Goal: Transaction & Acquisition: Purchase product/service

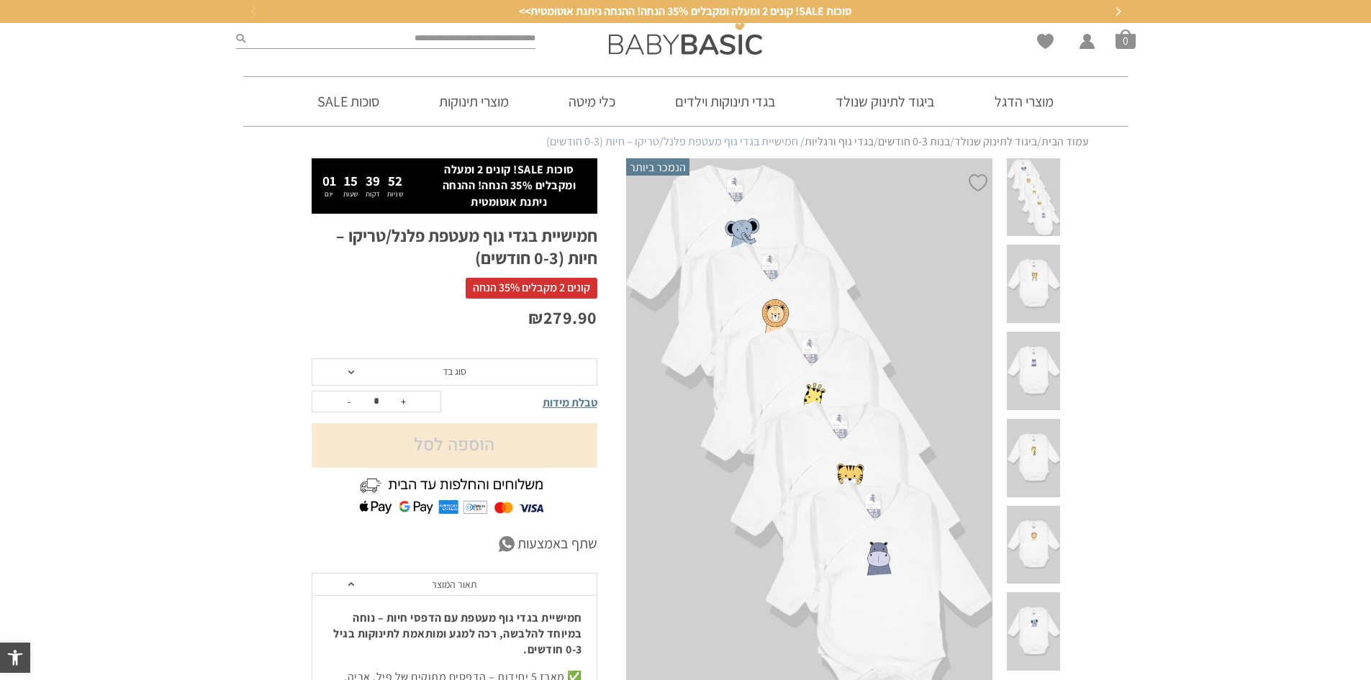
scroll to position [1354, 0]
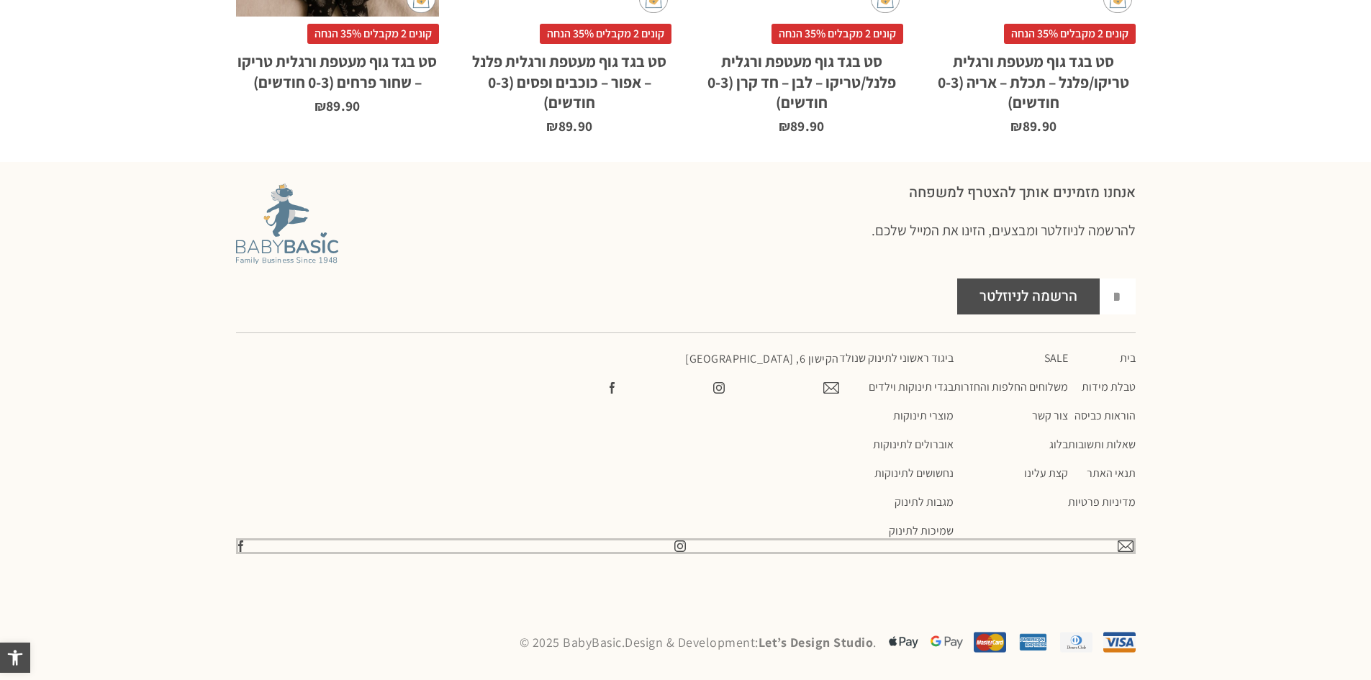
drag, startPoint x: 1289, startPoint y: 634, endPoint x: 1143, endPoint y: 508, distance: 192.4
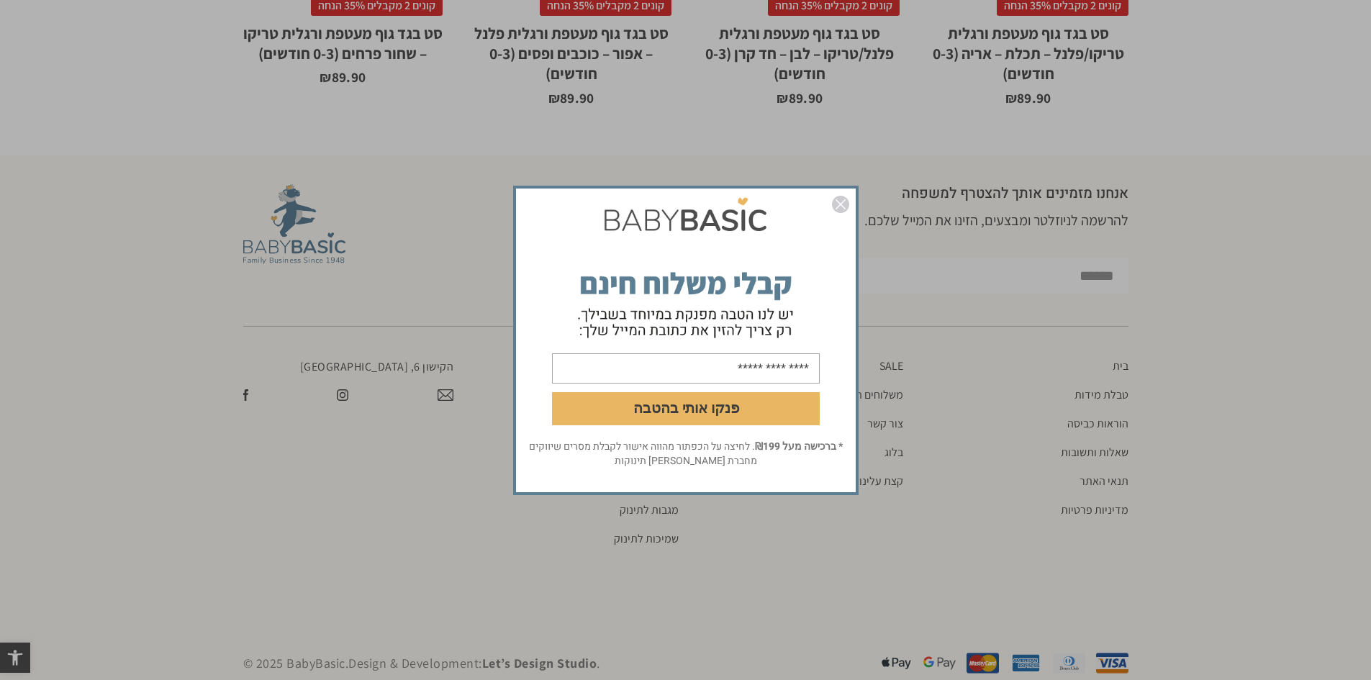
scroll to position [0, 0]
click at [758, 308] on form "פנקו אותי בהטבה" at bounding box center [686, 315] width 340 height 248
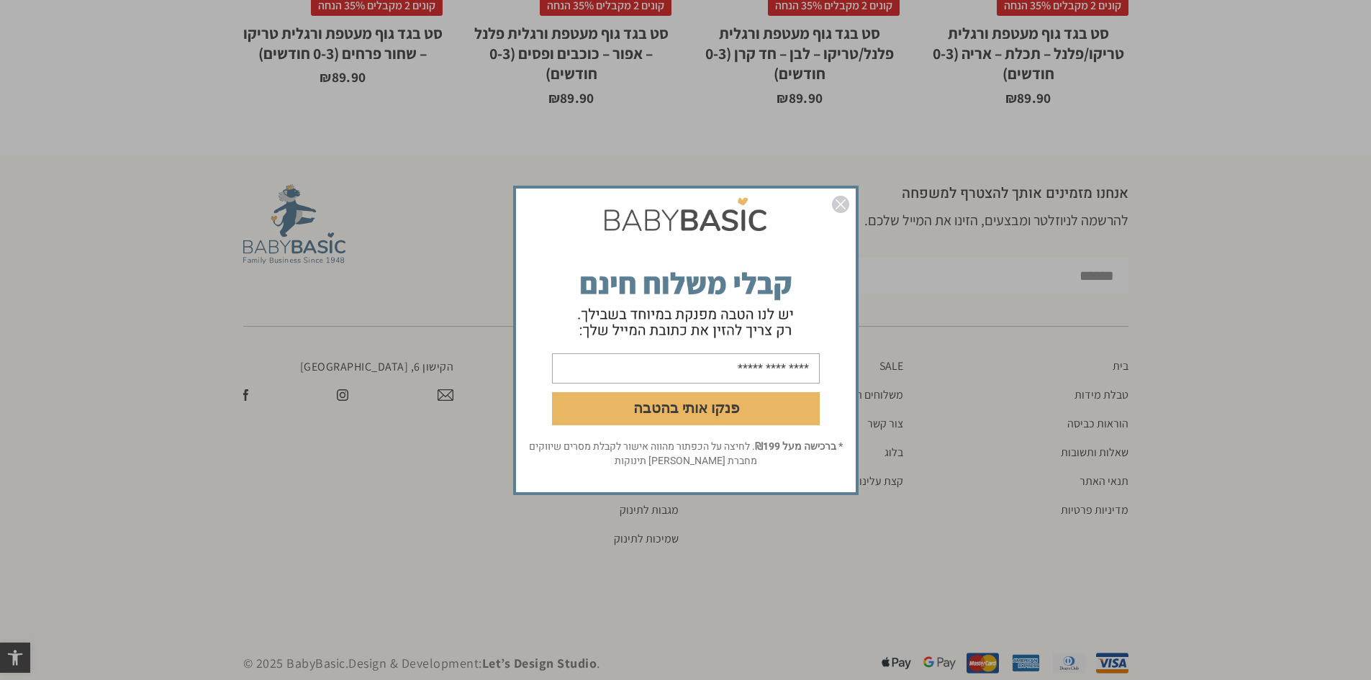
drag, startPoint x: 670, startPoint y: 312, endPoint x: 650, endPoint y: 302, distance: 22.9
click at [671, 312] on form "פנקו אותי בהטבה" at bounding box center [686, 315] width 340 height 248
click at [563, 249] on form "פנקו אותי בהטבה" at bounding box center [686, 315] width 340 height 248
drag, startPoint x: 559, startPoint y: 200, endPoint x: 810, endPoint y: 335, distance: 285.0
click at [810, 335] on form "פנקו אותי בהטבה" at bounding box center [686, 315] width 340 height 248
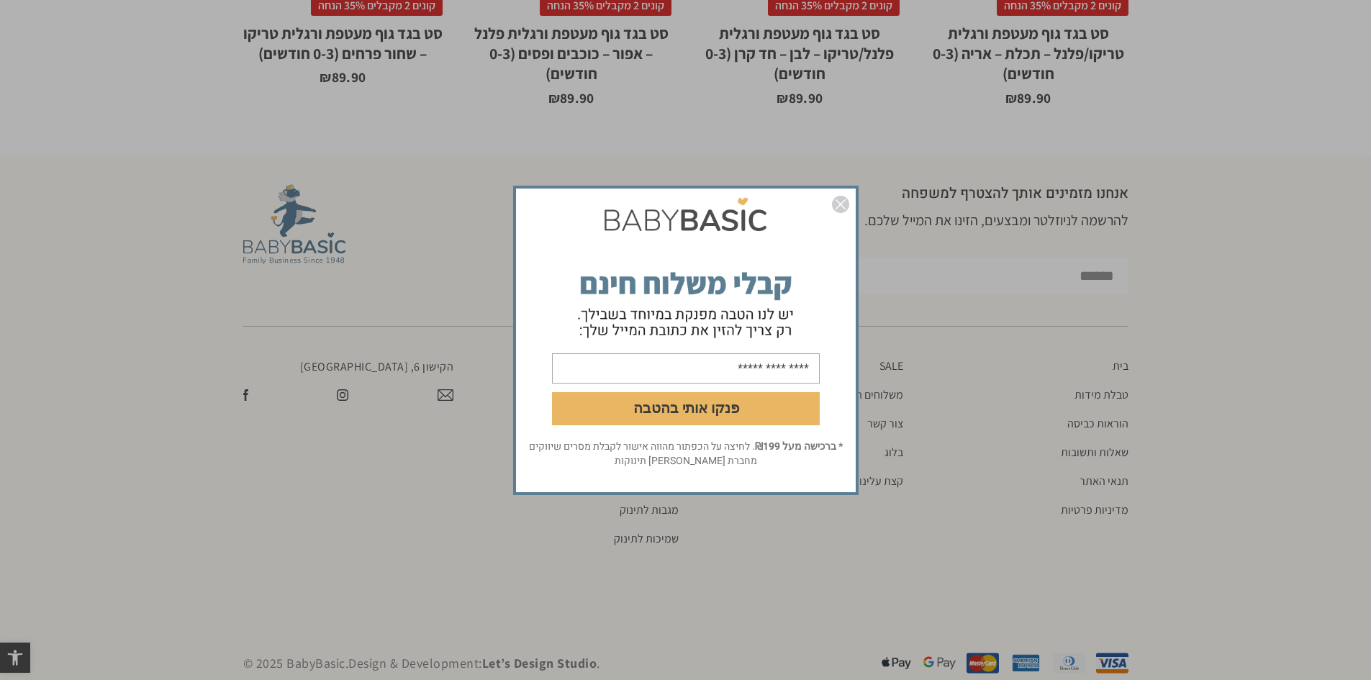
click at [682, 301] on form "פנקו אותי בהטבה" at bounding box center [686, 315] width 340 height 248
drag, startPoint x: 561, startPoint y: 271, endPoint x: 795, endPoint y: 320, distance: 239.0
click at [795, 320] on form "פנקו אותי בהטבה" at bounding box center [686, 315] width 340 height 248
click at [804, 315] on form "פנקו אותי בהטבה" at bounding box center [686, 315] width 340 height 248
click at [784, 310] on form "פנקו אותי בהטבה" at bounding box center [686, 315] width 340 height 248
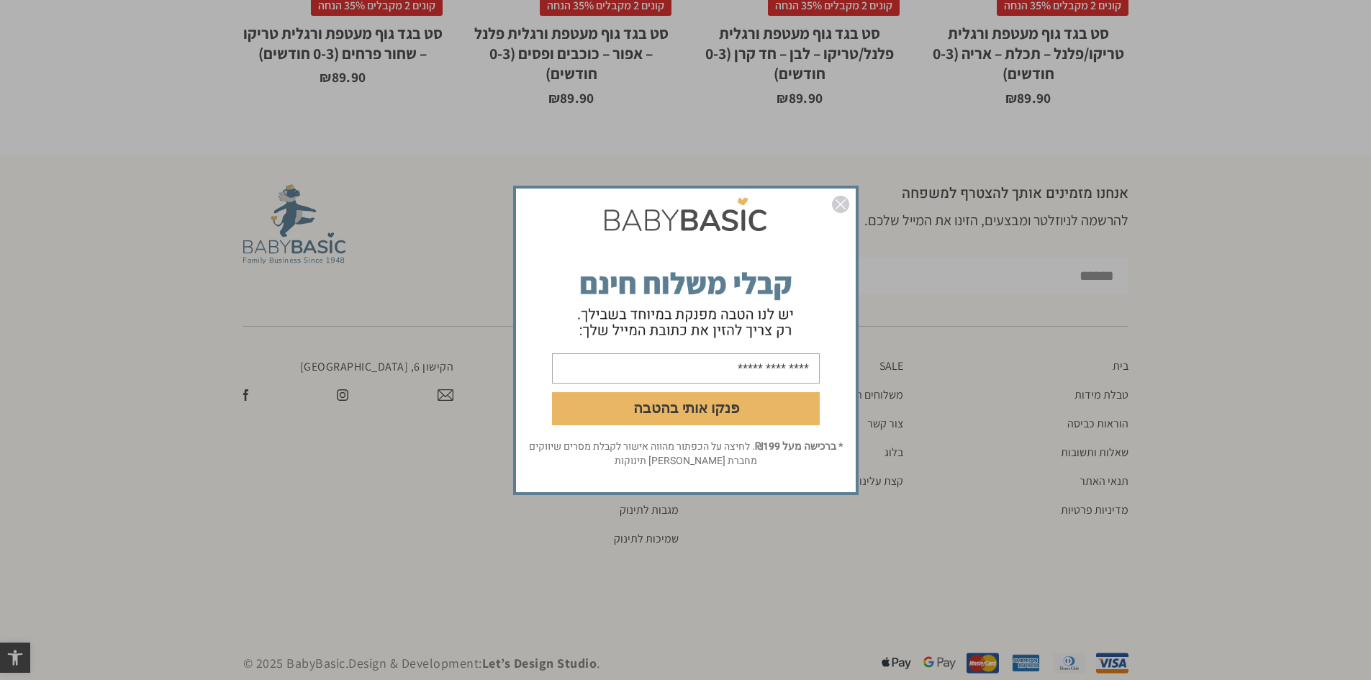
click at [784, 310] on form "פנקו אותי בהטבה" at bounding box center [686, 315] width 340 height 248
click at [669, 296] on form "פנקו אותי בהטבה" at bounding box center [686, 315] width 340 height 248
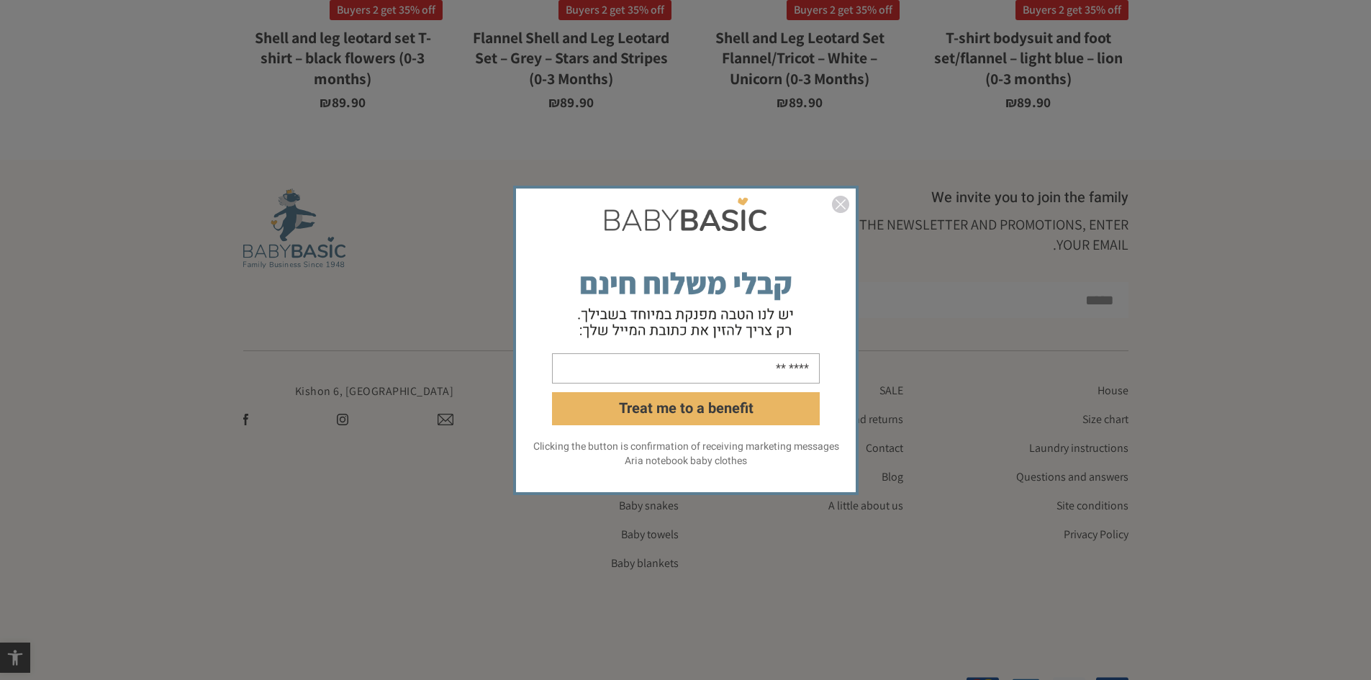
scroll to position [1422, 0]
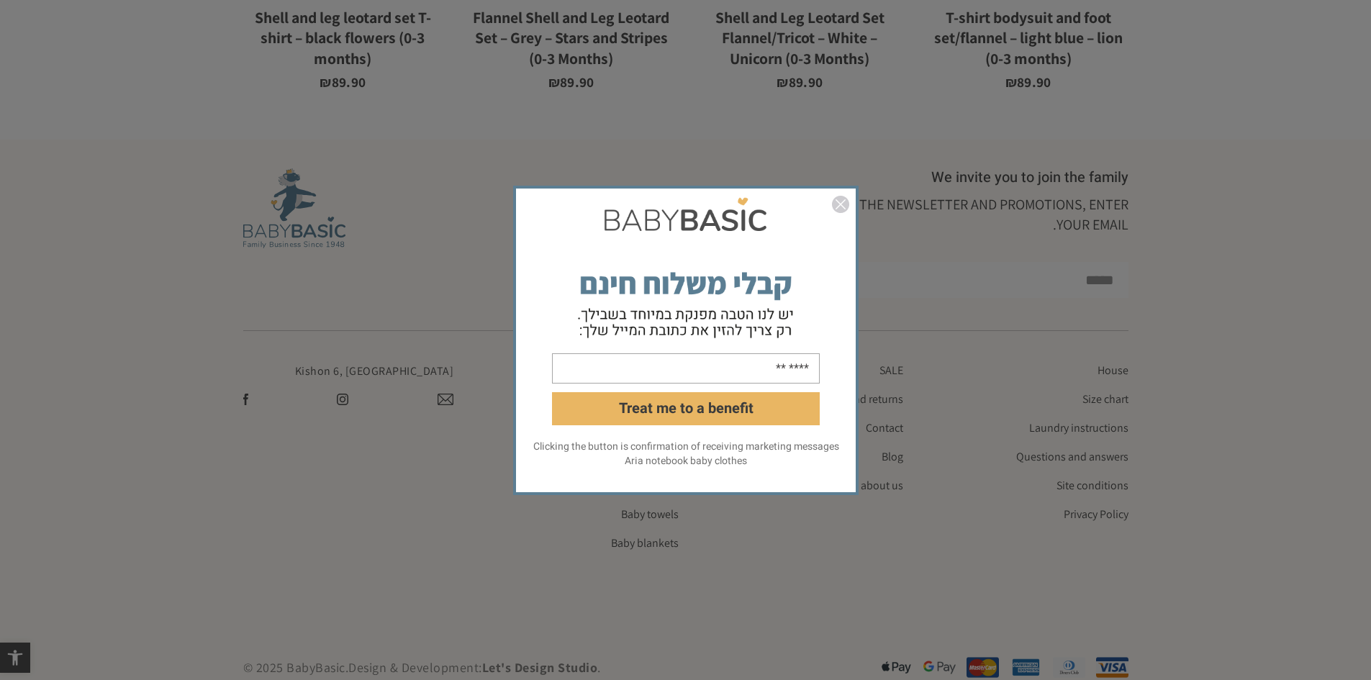
click at [711, 299] on form "Treat me to a benefit" at bounding box center [686, 315] width 340 height 248
click at [639, 313] on form "Treat me to a benefit" at bounding box center [686, 315] width 340 height 248
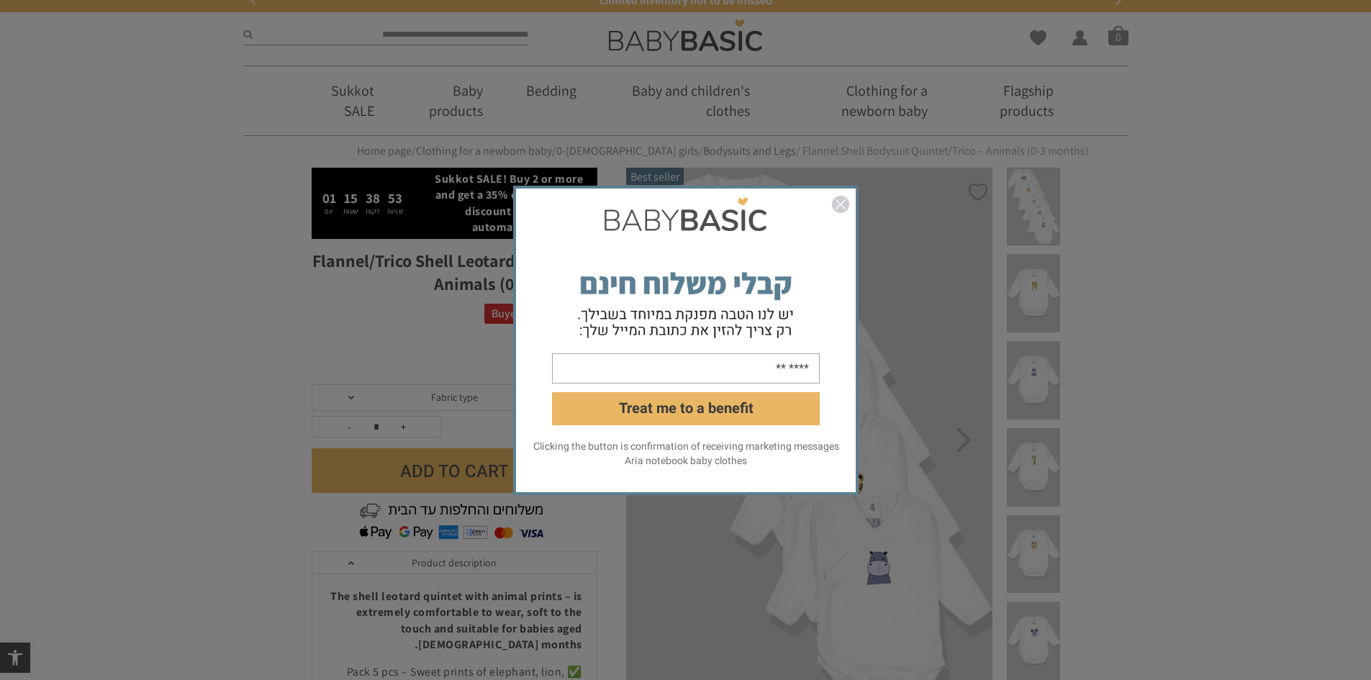
scroll to position [0, 0]
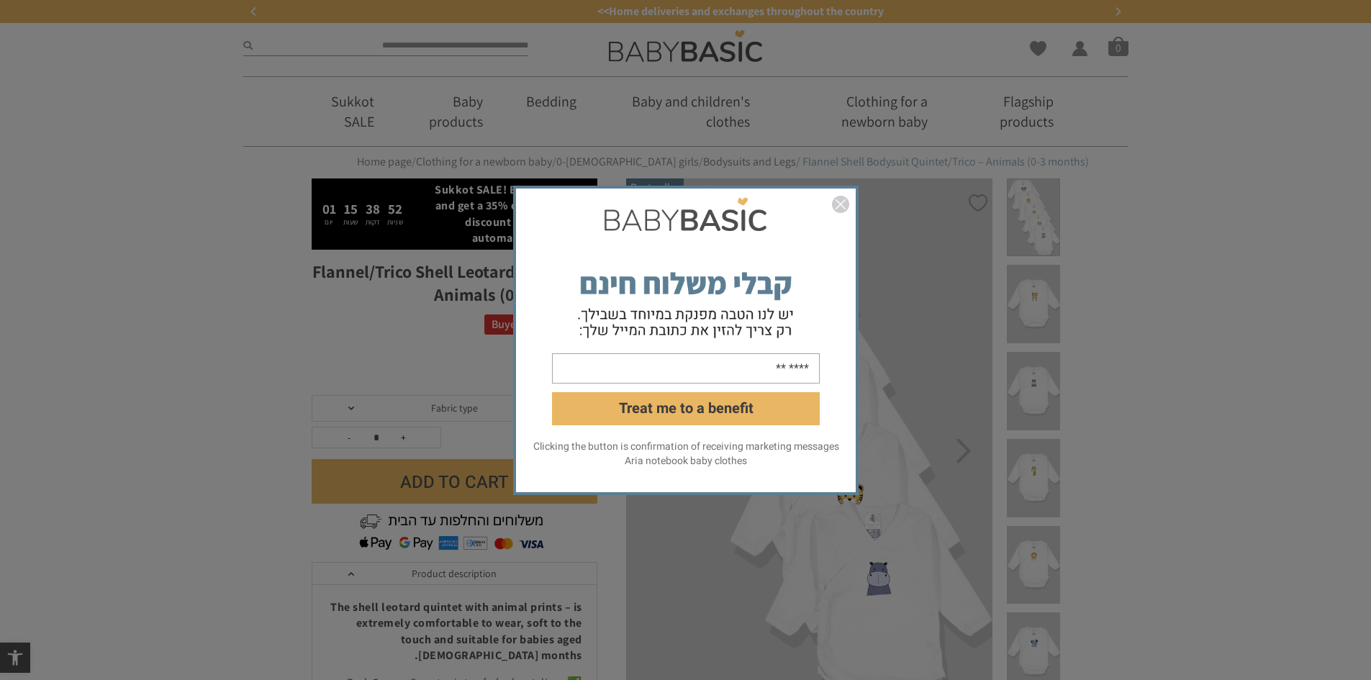
click at [651, 285] on form "Treat me to a benefit" at bounding box center [686, 315] width 340 height 248
click at [746, 287] on form "Treat me to a benefit" at bounding box center [686, 315] width 340 height 248
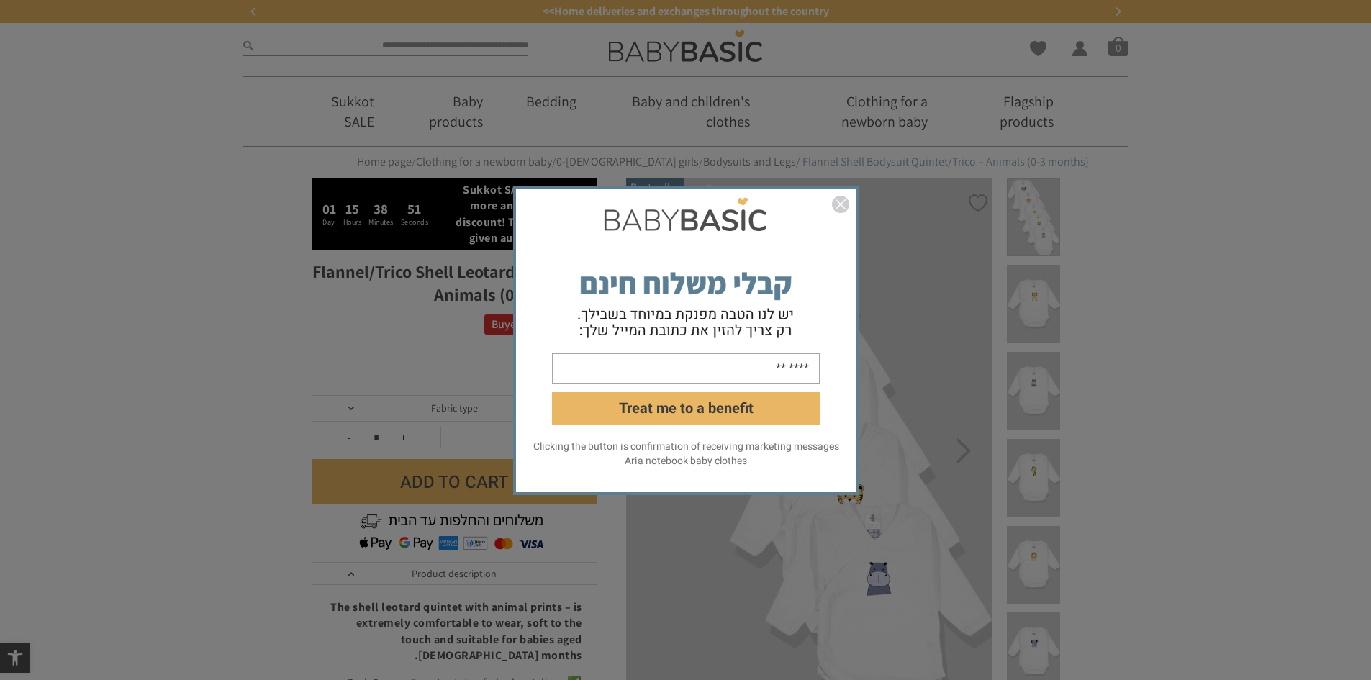
click at [746, 287] on form "Treat me to a benefit" at bounding box center [686, 315] width 340 height 248
click at [756, 249] on form "Treat me to a benefit" at bounding box center [686, 315] width 340 height 248
click at [753, 287] on form "Treat me to a benefit" at bounding box center [686, 315] width 340 height 248
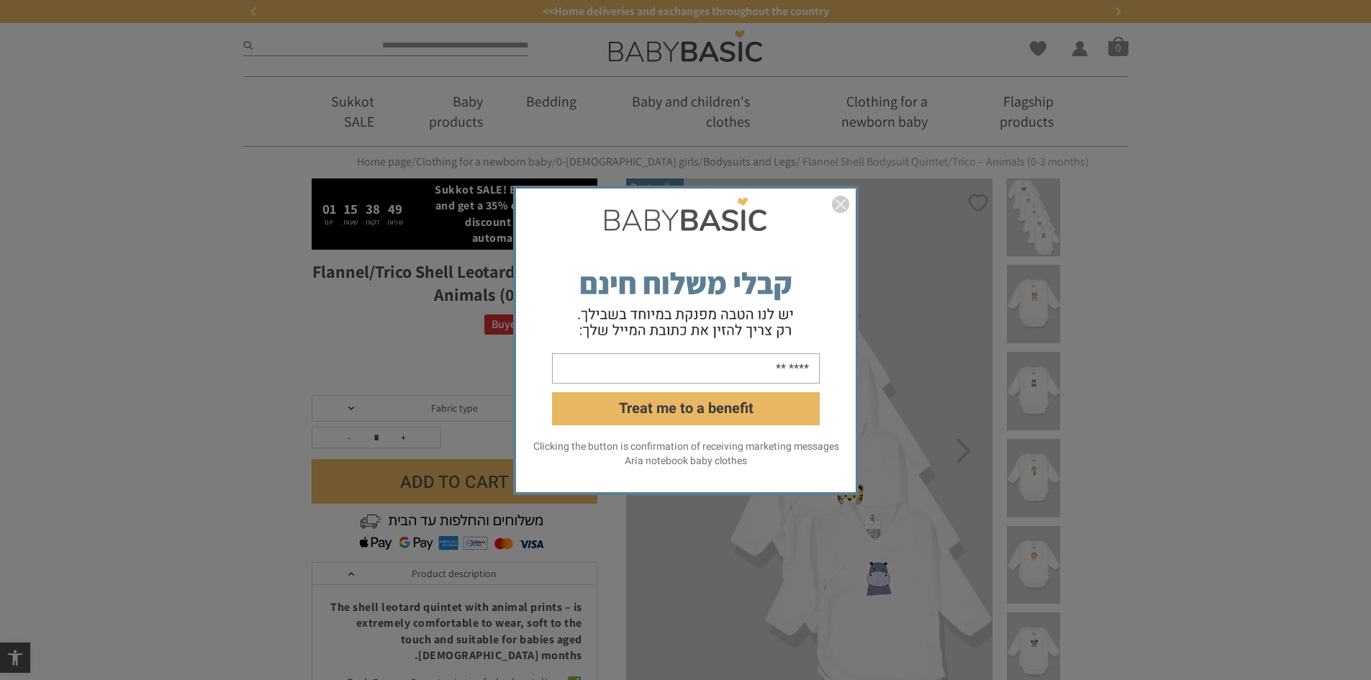
click at [753, 287] on form "Treat me to a benefit" at bounding box center [686, 315] width 340 height 248
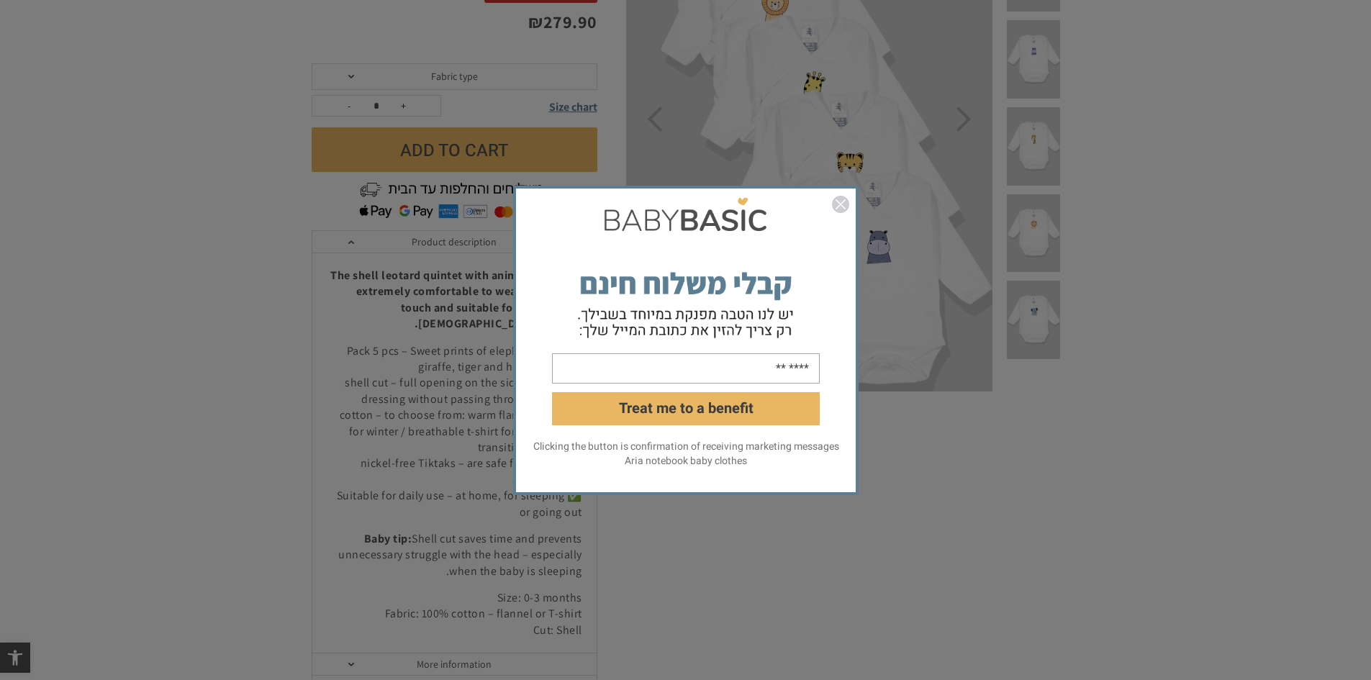
scroll to position [504, 0]
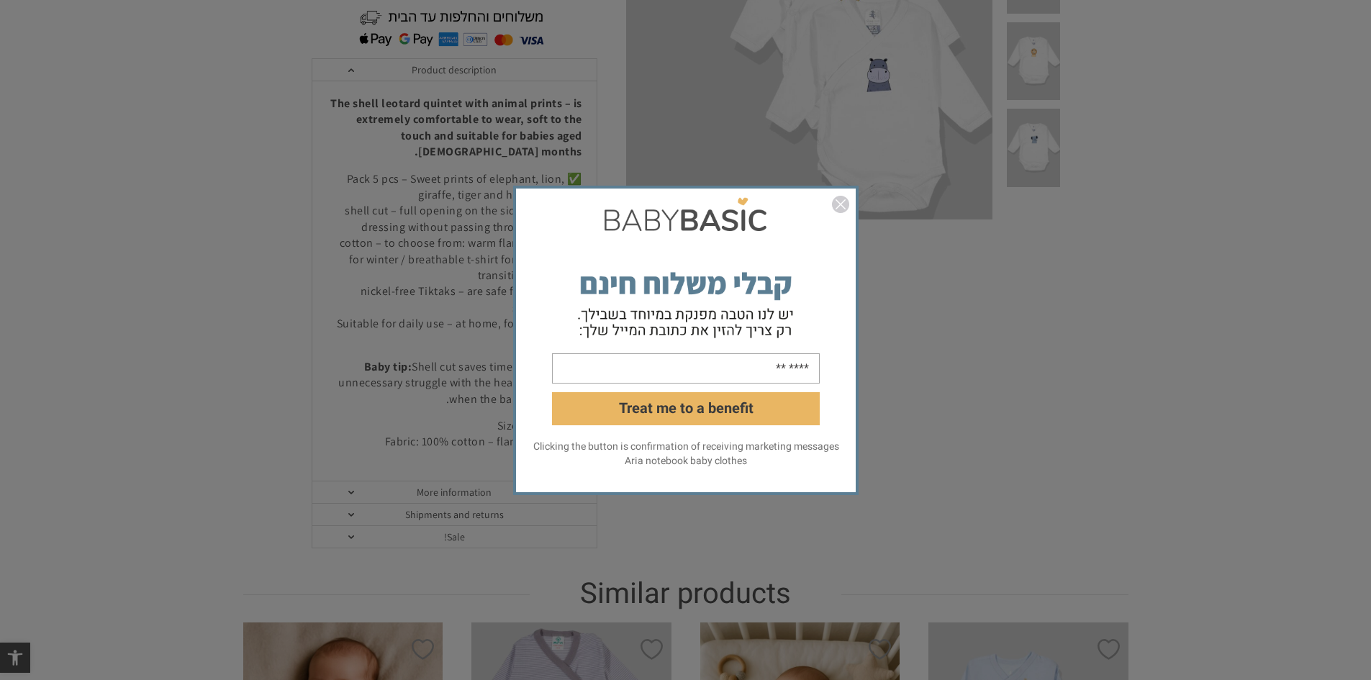
click at [788, 350] on form "Treat me to a benefit" at bounding box center [686, 315] width 340 height 248
click at [788, 348] on form "Treat me to a benefit" at bounding box center [686, 315] width 340 height 248
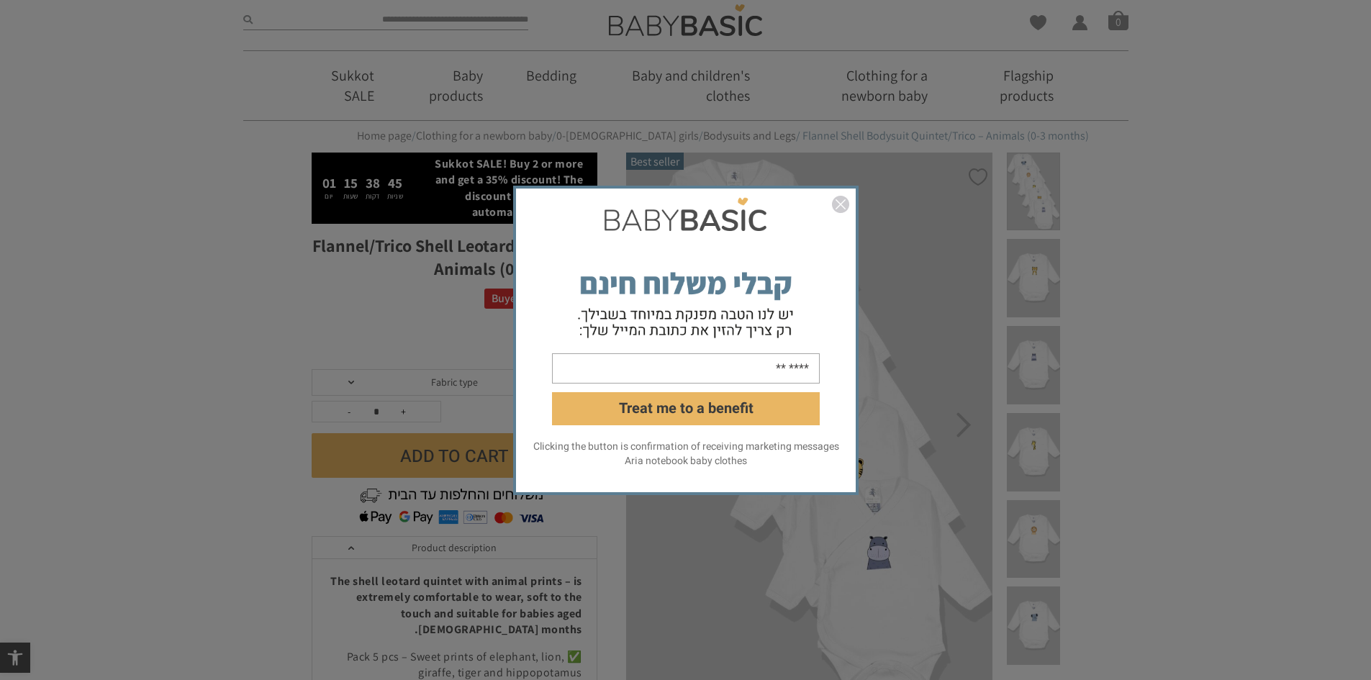
scroll to position [0, 0]
